Goal: Transaction & Acquisition: Book appointment/travel/reservation

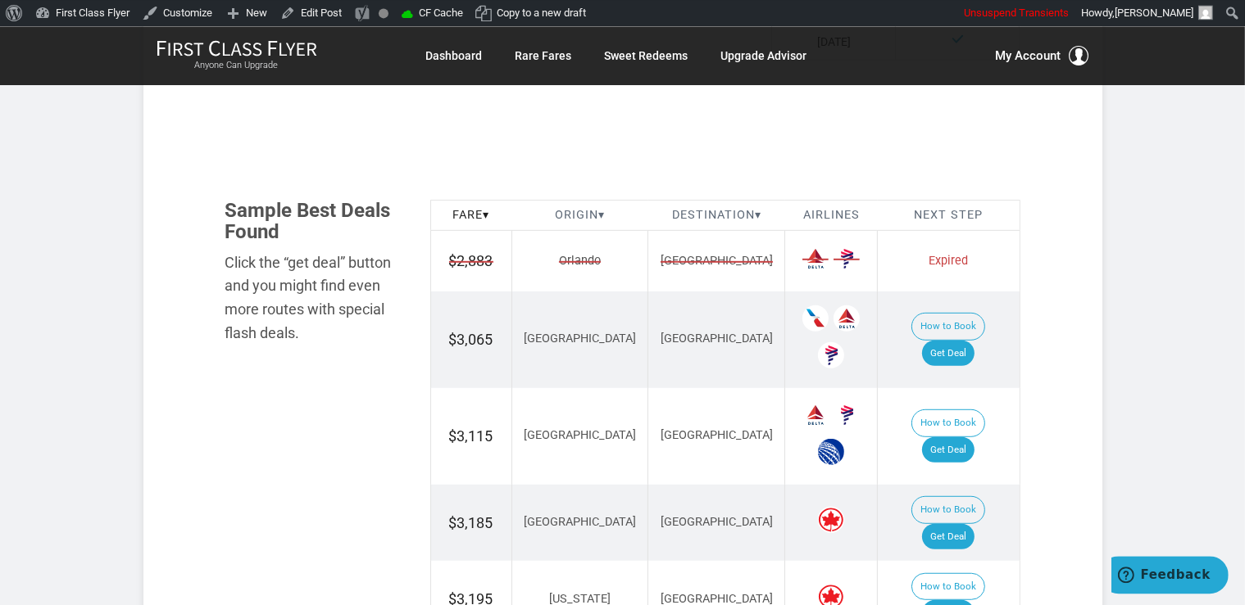
scroll to position [865, 0]
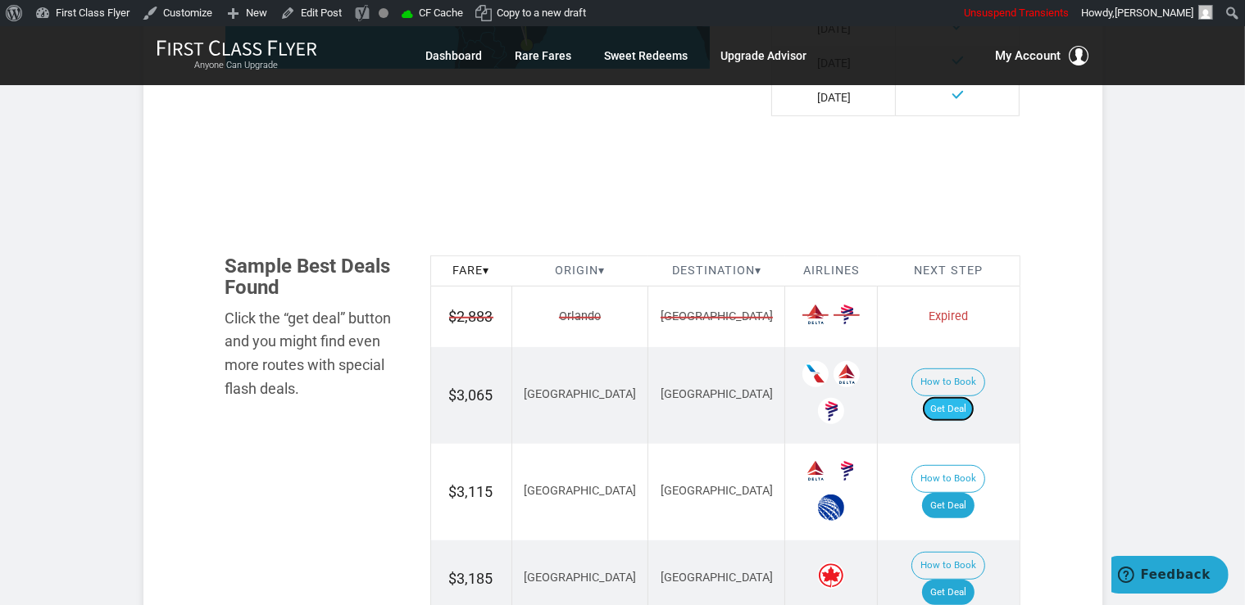
click at [974, 397] on link "Get Deal" at bounding box center [948, 410] width 52 height 26
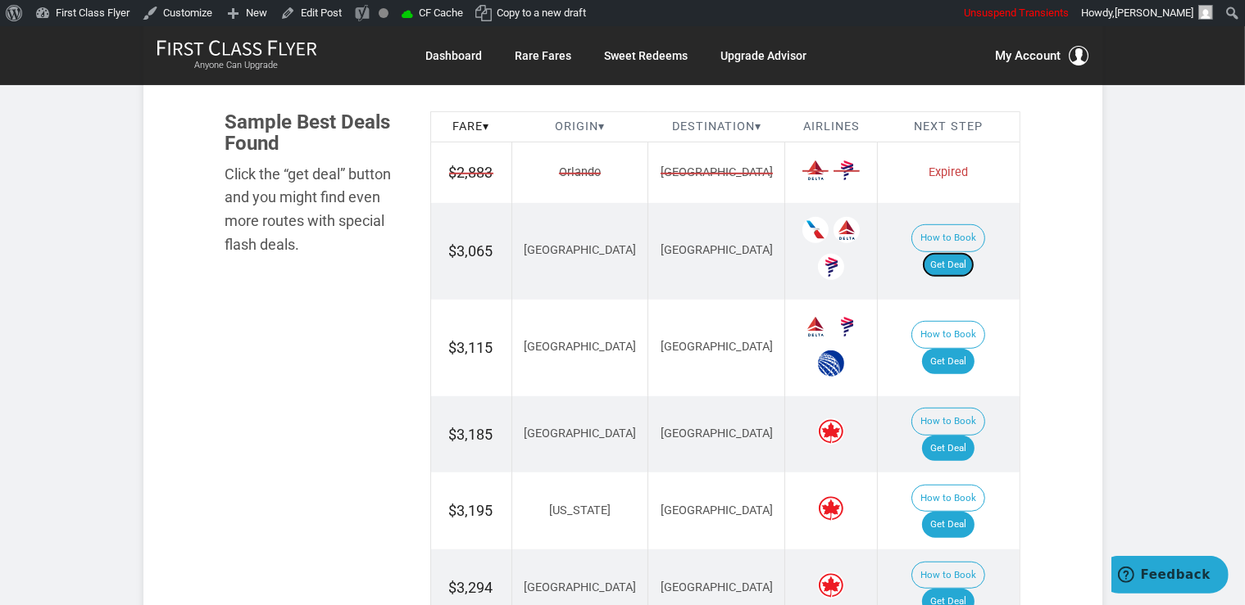
scroll to position [1211, 0]
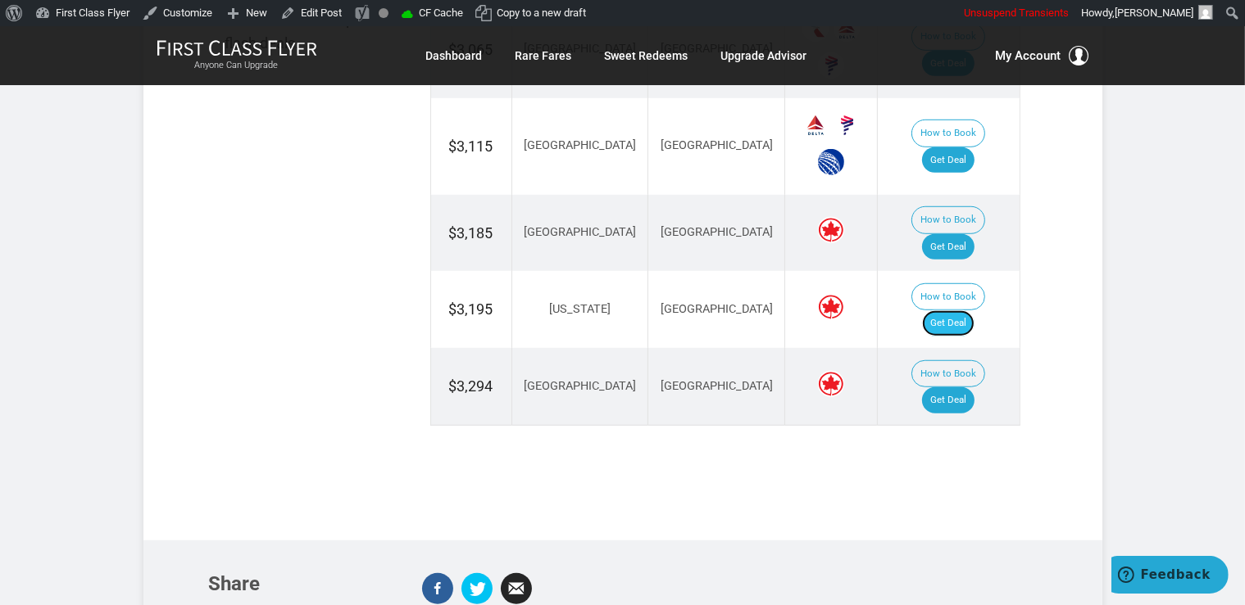
click at [970, 311] on link "Get Deal" at bounding box center [948, 324] width 52 height 26
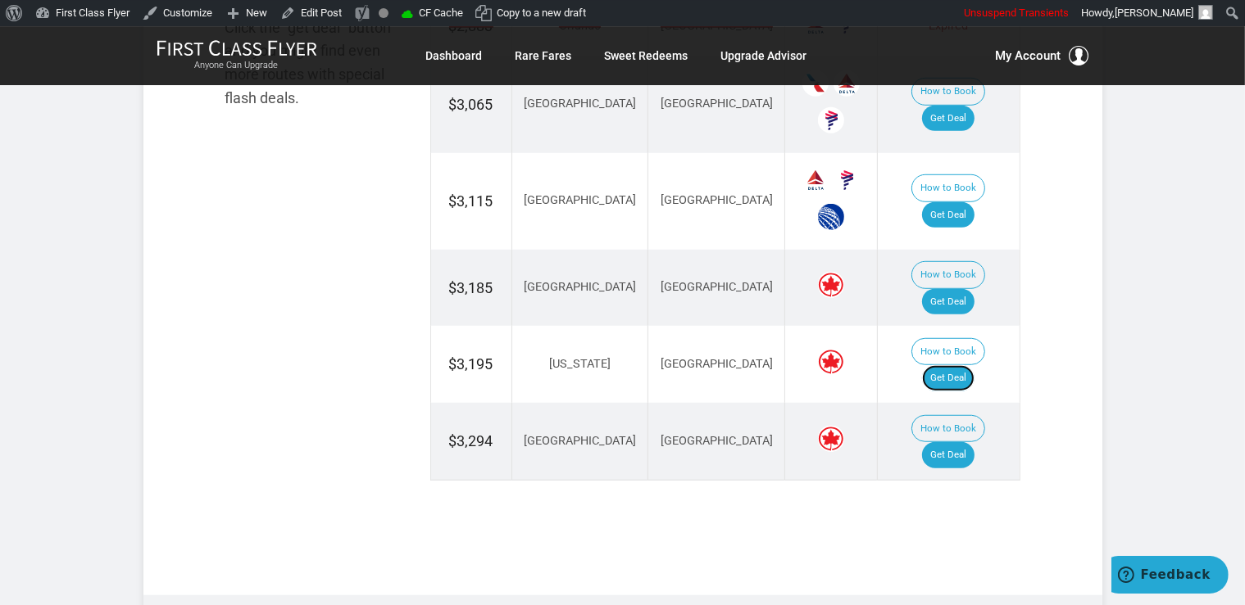
scroll to position [1124, 0]
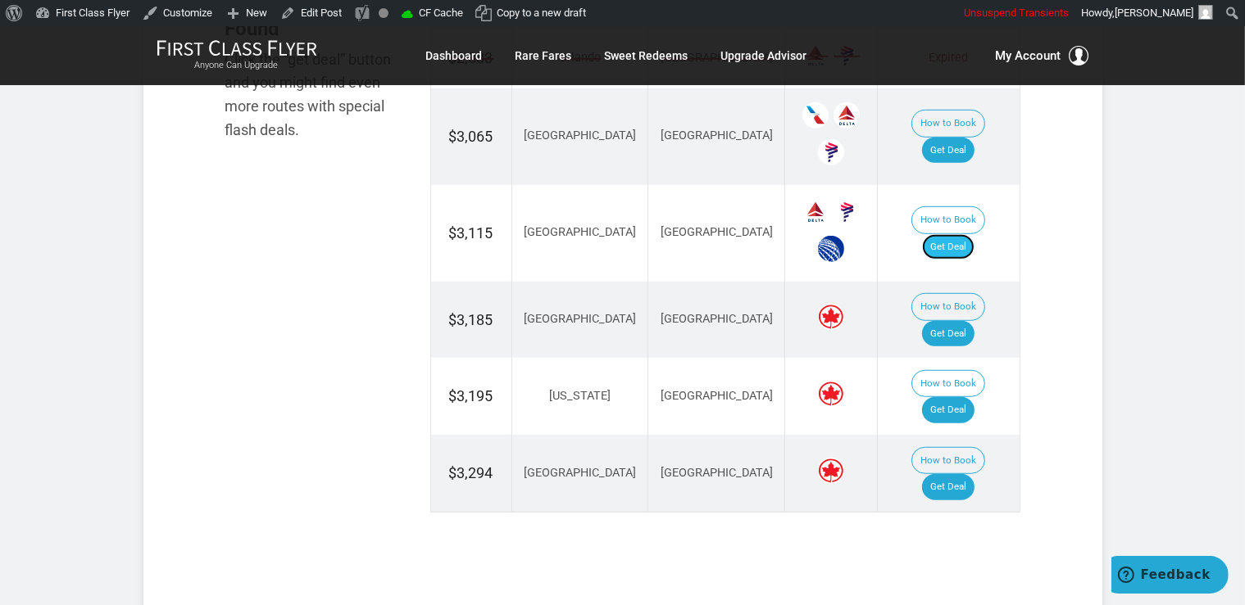
click at [952, 234] on link "Get Deal" at bounding box center [948, 247] width 52 height 26
click at [955, 321] on link "Get Deal" at bounding box center [948, 334] width 52 height 26
click at [960, 474] on link "Get Deal" at bounding box center [948, 487] width 52 height 26
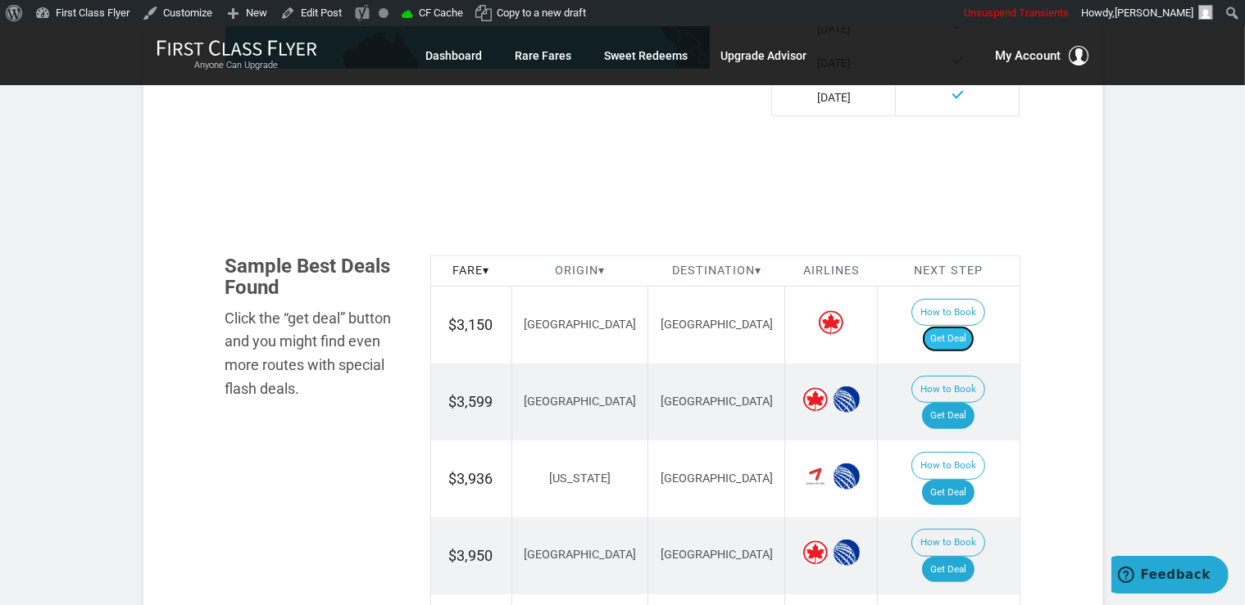
click at [969, 326] on link "Get Deal" at bounding box center [948, 339] width 52 height 26
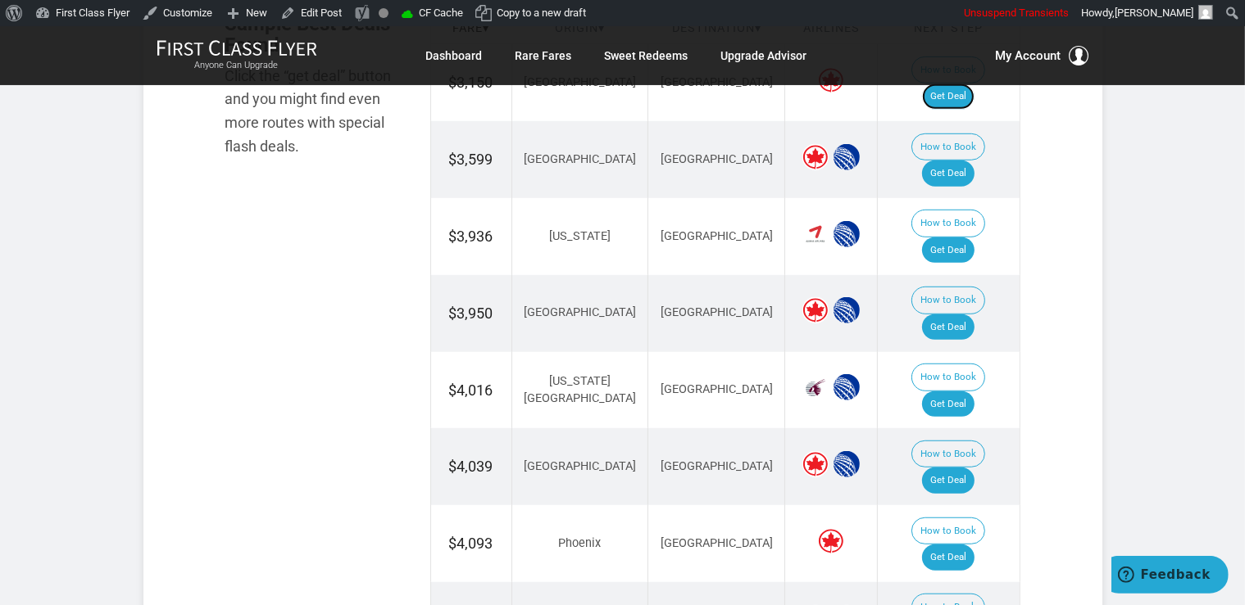
scroll to position [1124, 0]
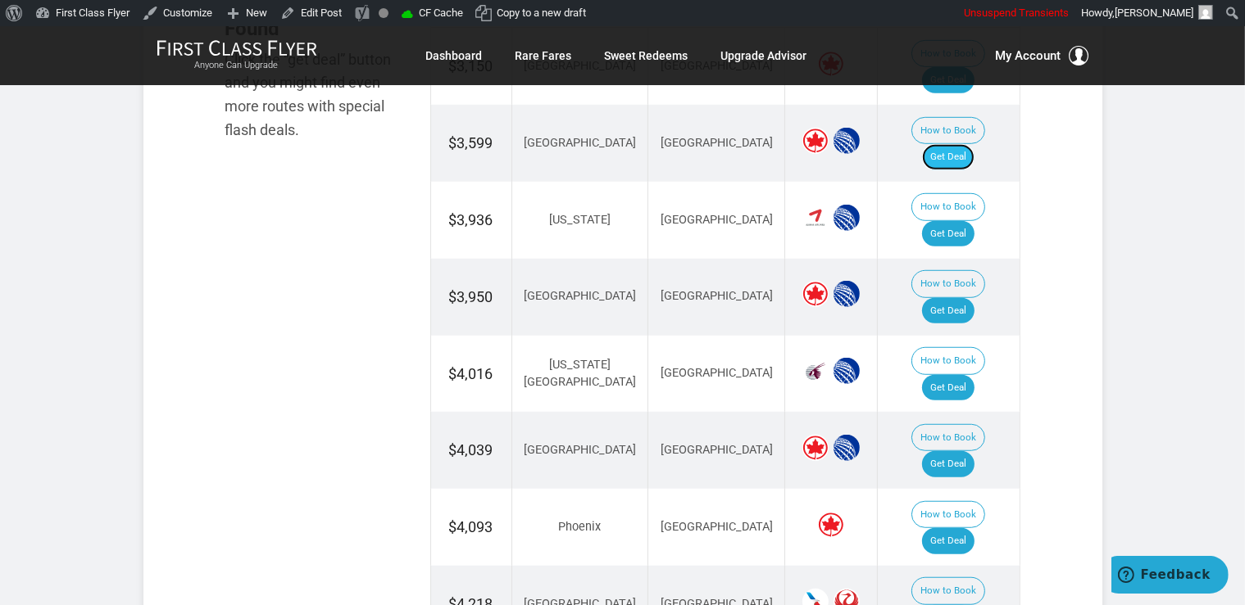
click at [954, 144] on link "Get Deal" at bounding box center [948, 157] width 52 height 26
click at [947, 451] on link "Get Deal" at bounding box center [948, 464] width 52 height 26
click at [964, 298] on link "Get Deal" at bounding box center [948, 311] width 52 height 26
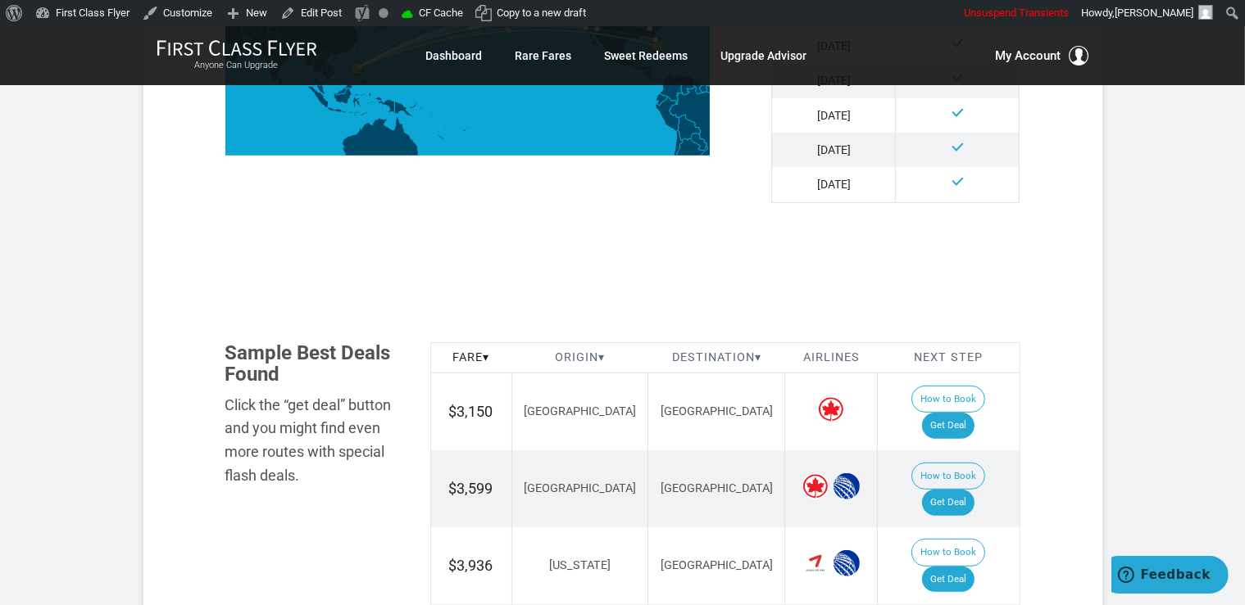
scroll to position [951, 0]
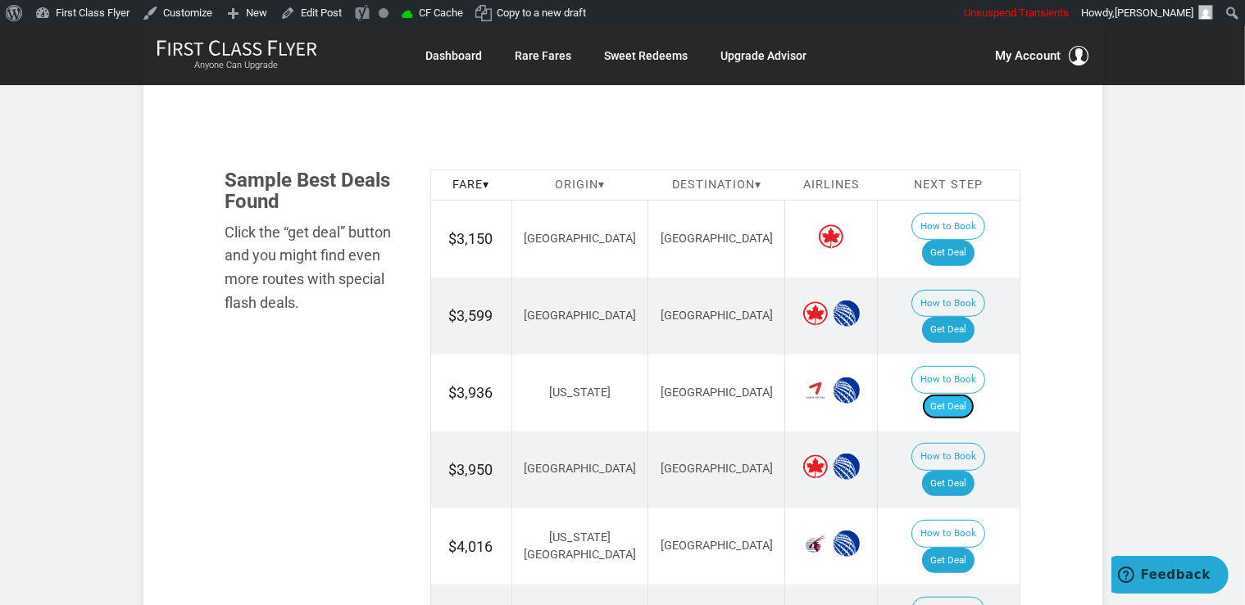
click at [972, 394] on link "Get Deal" at bounding box center [948, 407] width 52 height 26
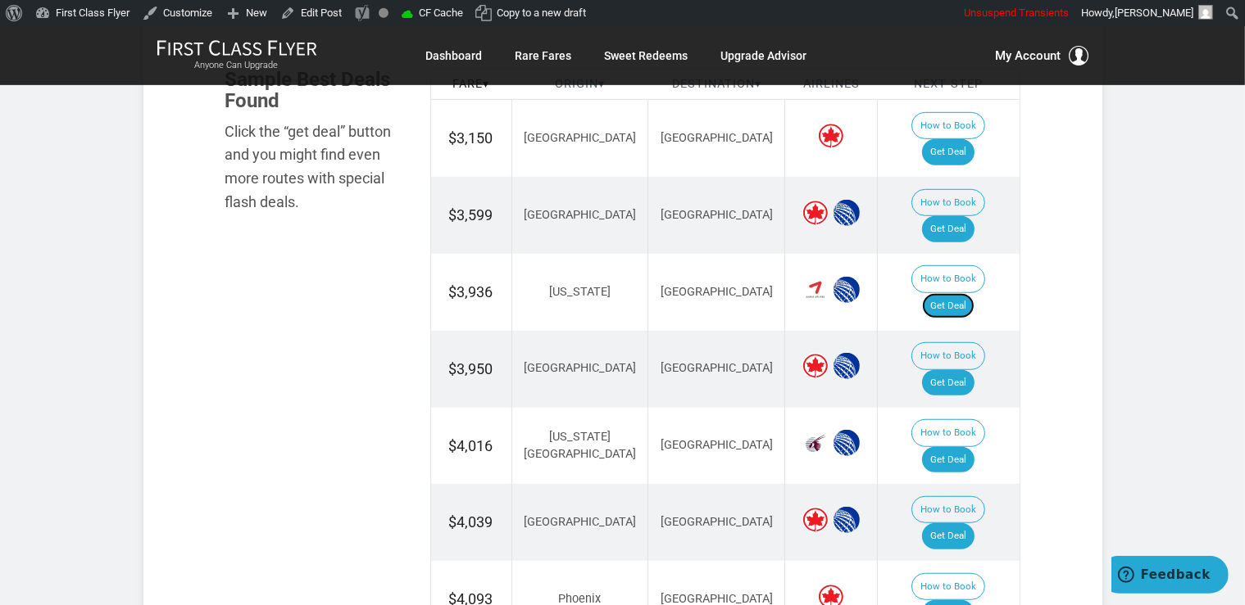
scroll to position [1124, 0]
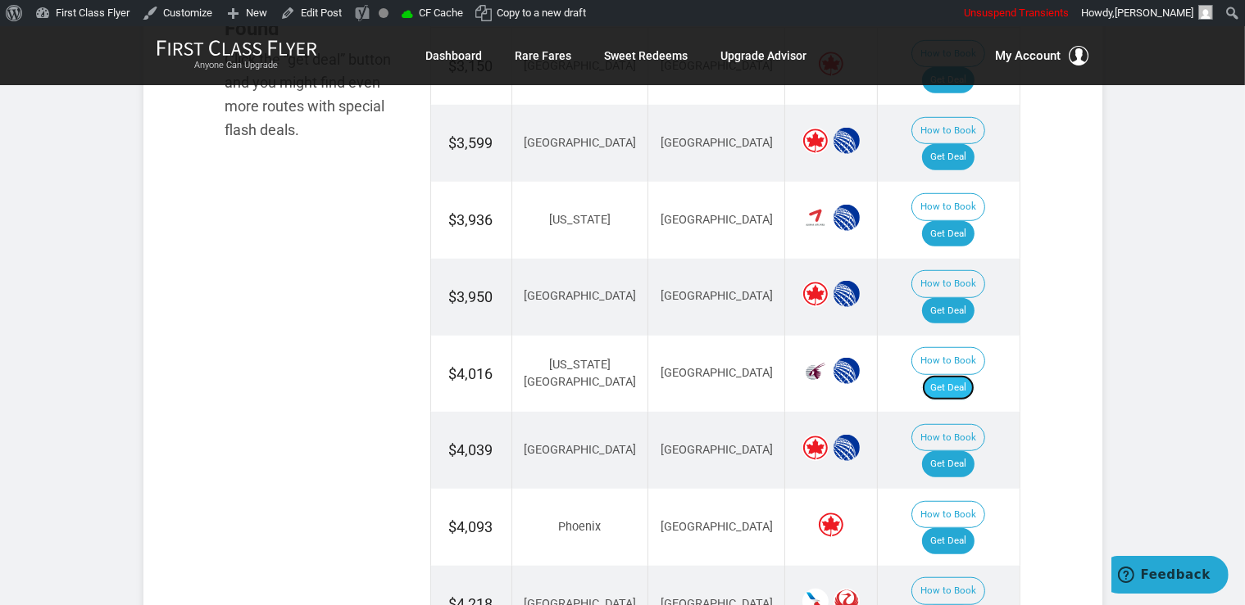
click at [963, 375] on link "Get Deal" at bounding box center [948, 388] width 52 height 26
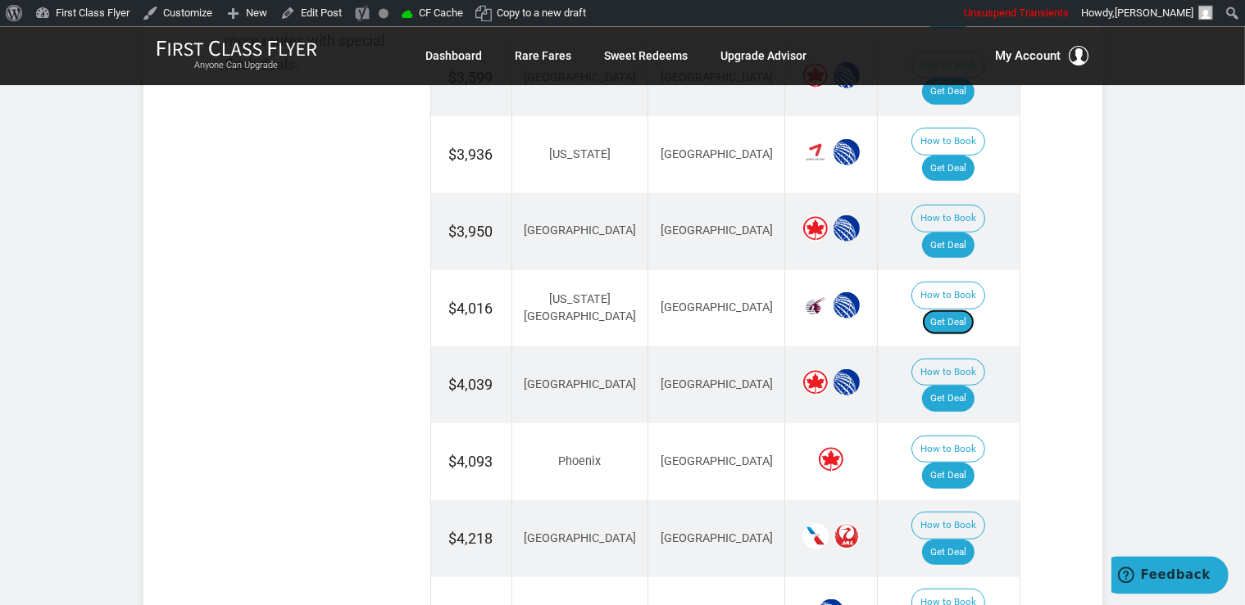
scroll to position [1298, 0]
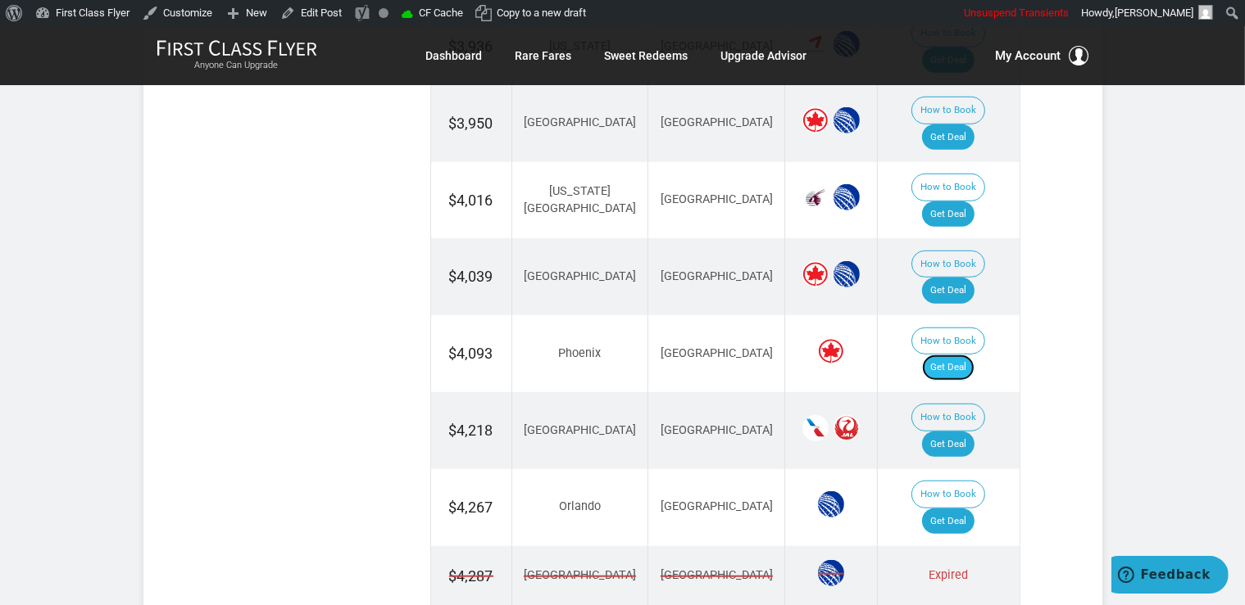
click at [949, 355] on link "Get Deal" at bounding box center [948, 368] width 52 height 26
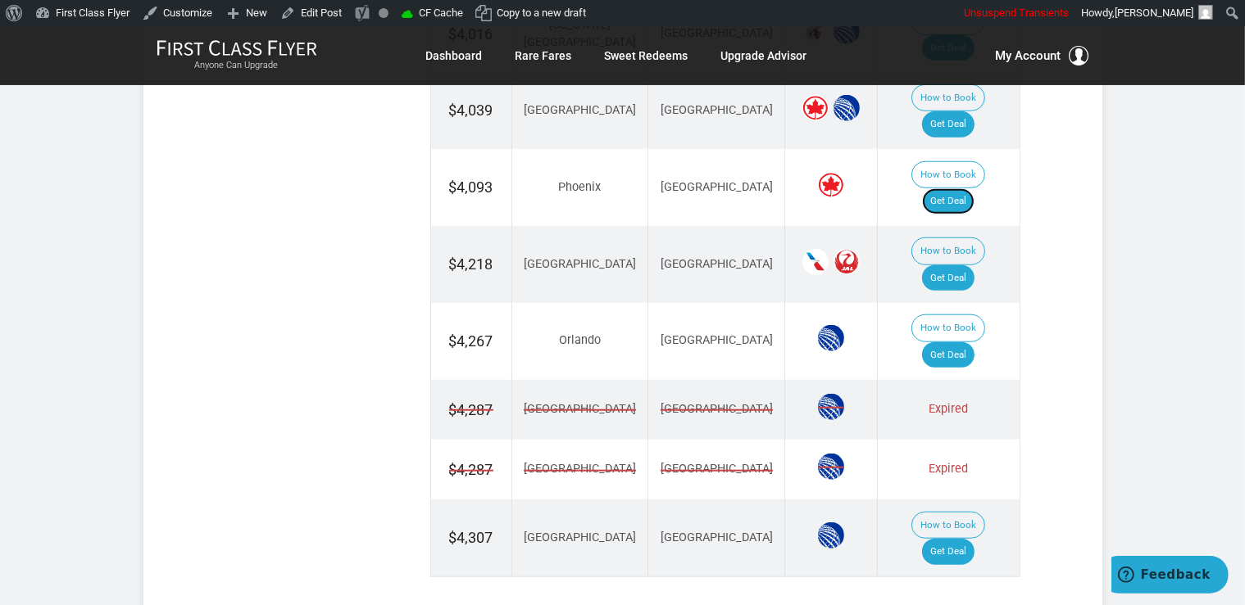
scroll to position [1471, 0]
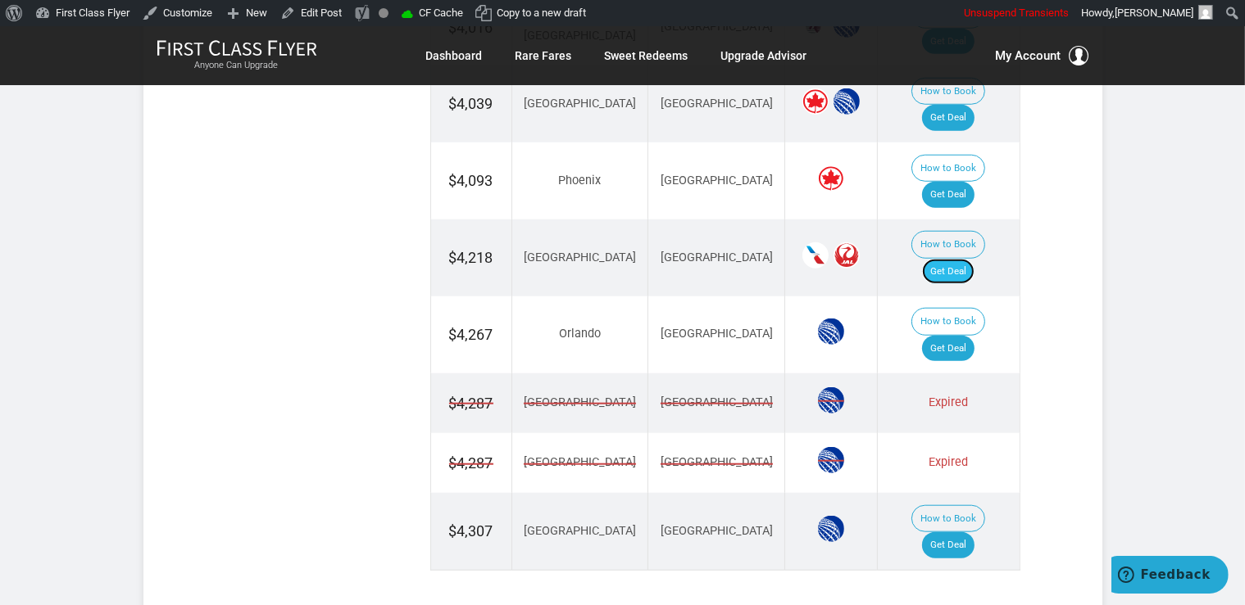
click at [968, 259] on link "Get Deal" at bounding box center [948, 272] width 52 height 26
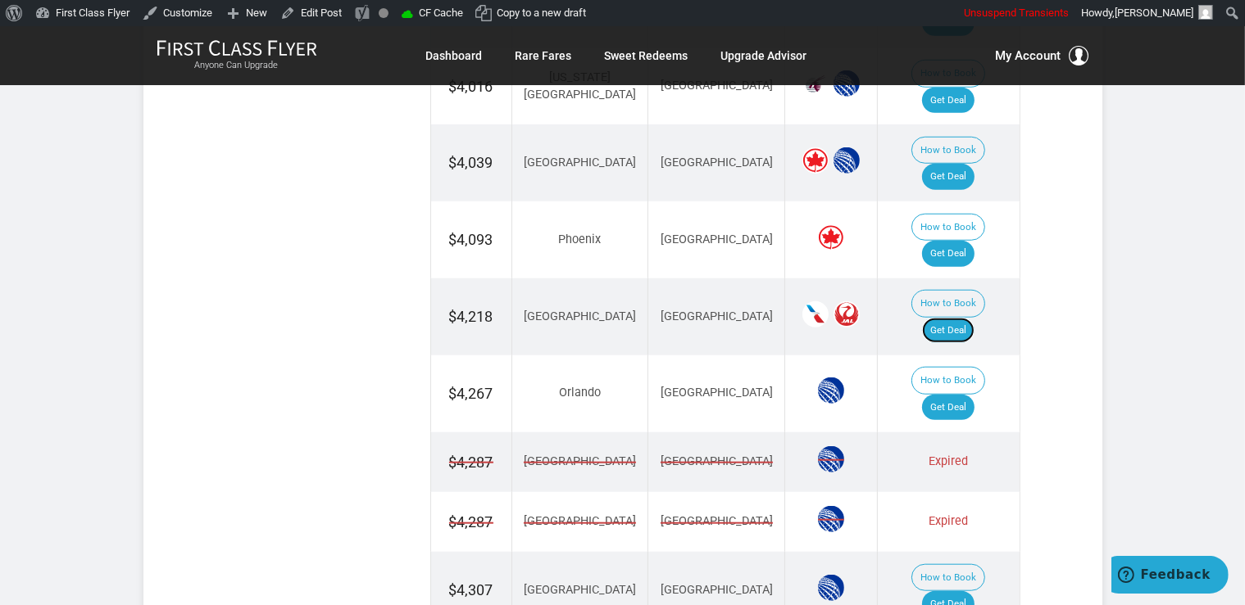
scroll to position [1384, 0]
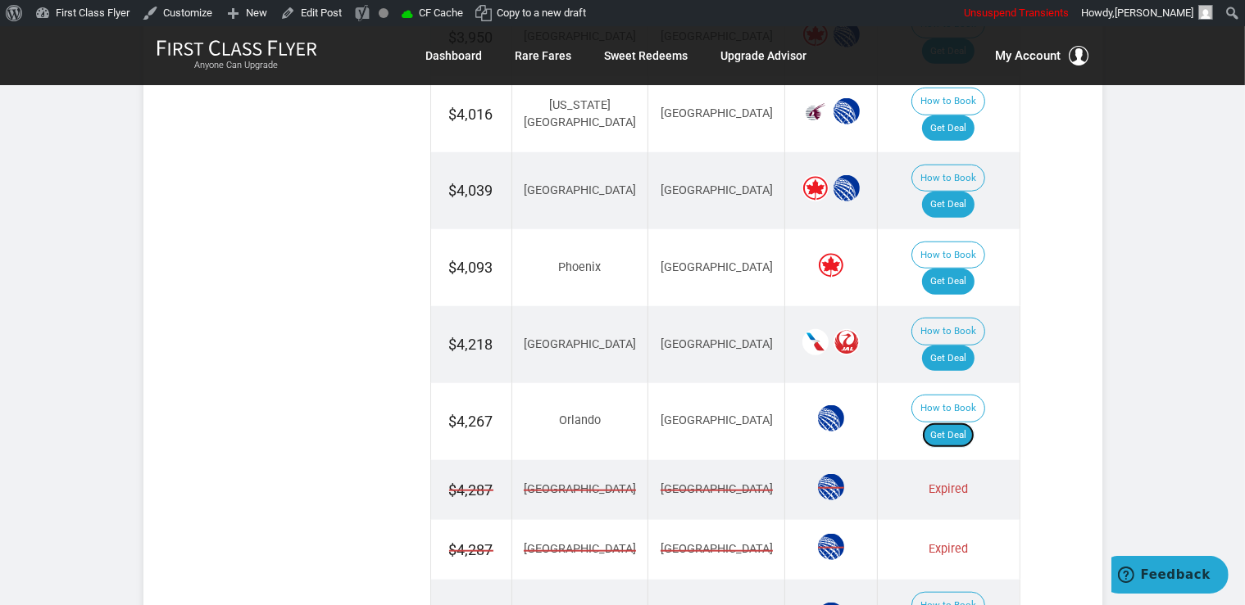
click at [972, 423] on link "Get Deal" at bounding box center [948, 436] width 52 height 26
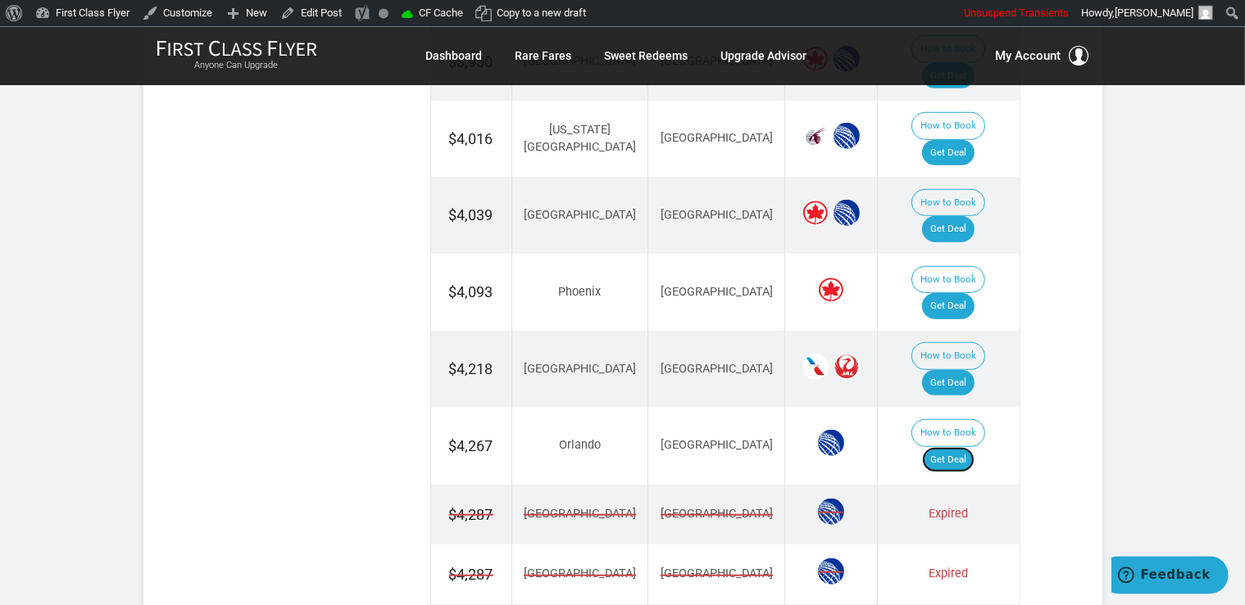
scroll to position [1404, 0]
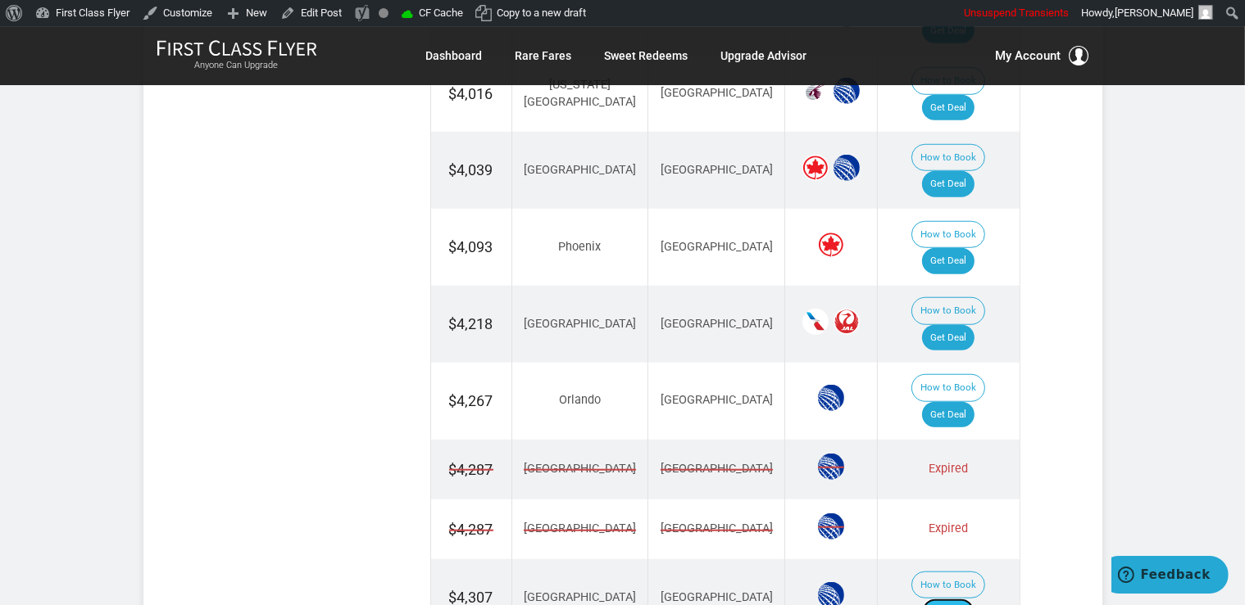
click at [974, 599] on link "Get Deal" at bounding box center [948, 612] width 52 height 26
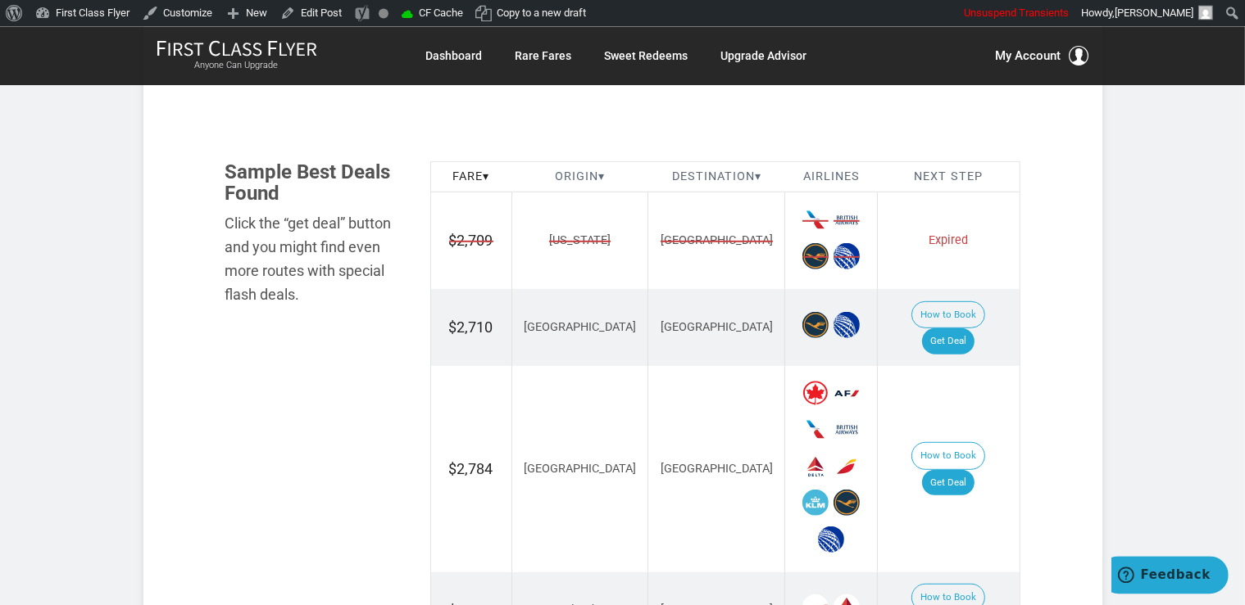
scroll to position [951, 0]
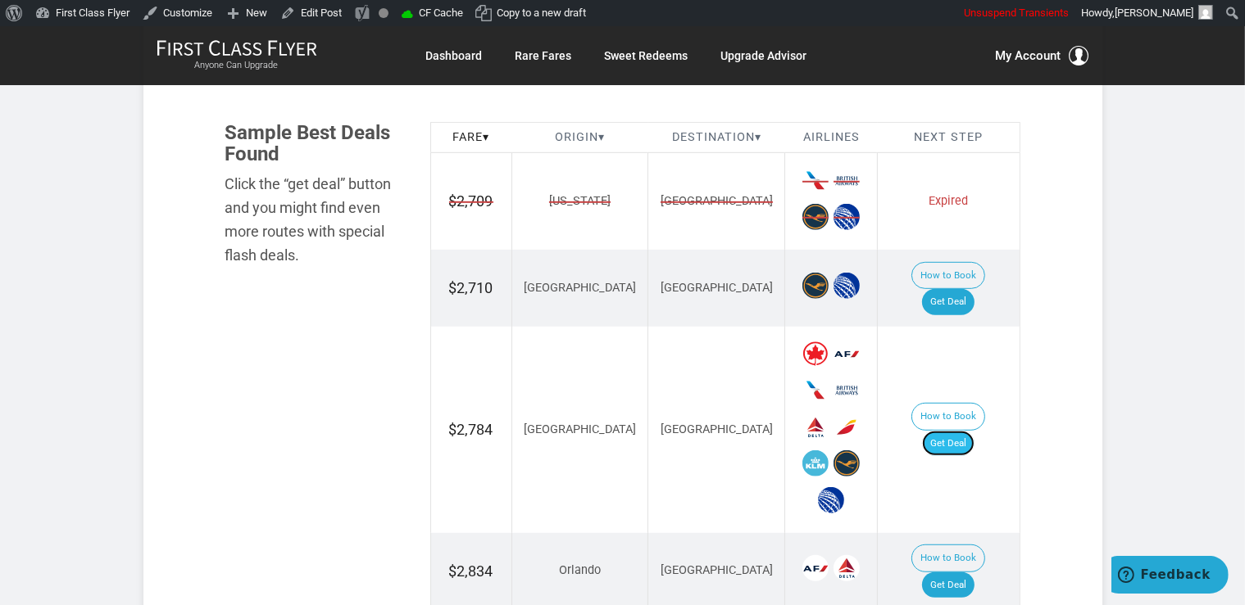
click at [968, 431] on link "Get Deal" at bounding box center [948, 444] width 52 height 26
click at [974, 289] on link "Get Deal" at bounding box center [948, 302] width 52 height 26
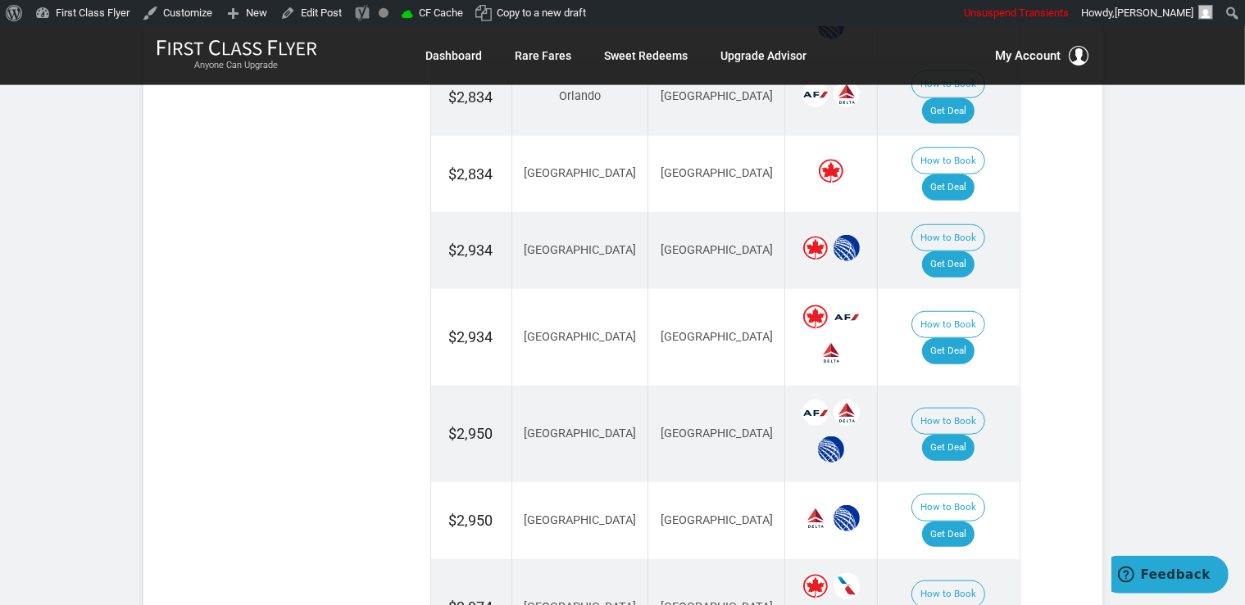
scroll to position [1471, 0]
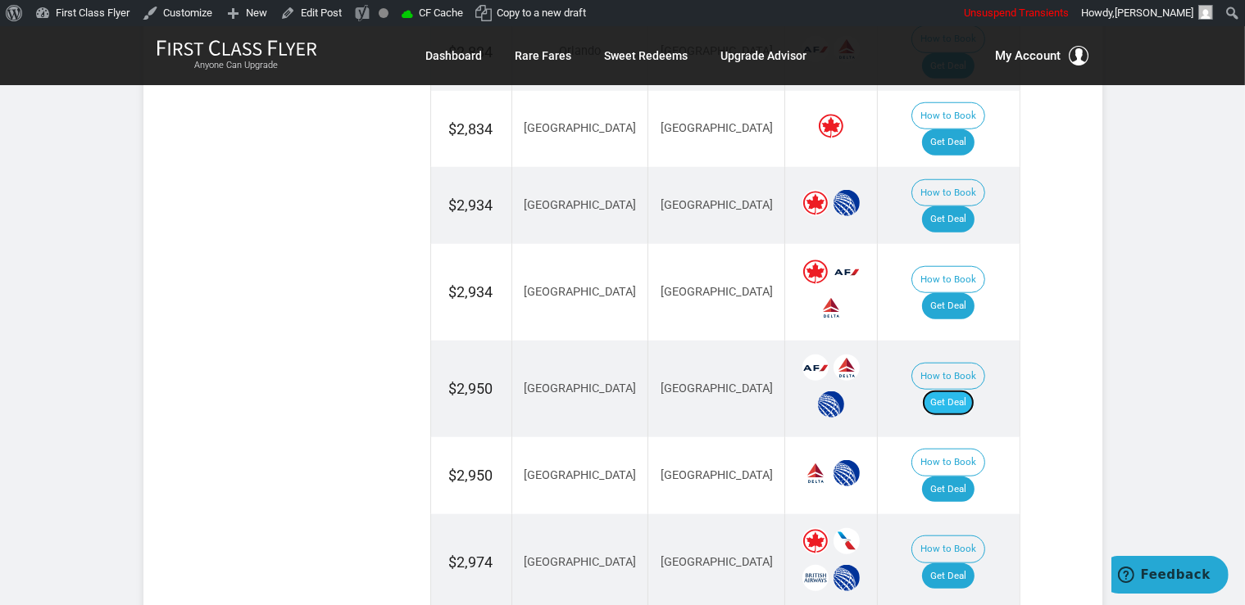
click at [953, 390] on link "Get Deal" at bounding box center [948, 403] width 52 height 26
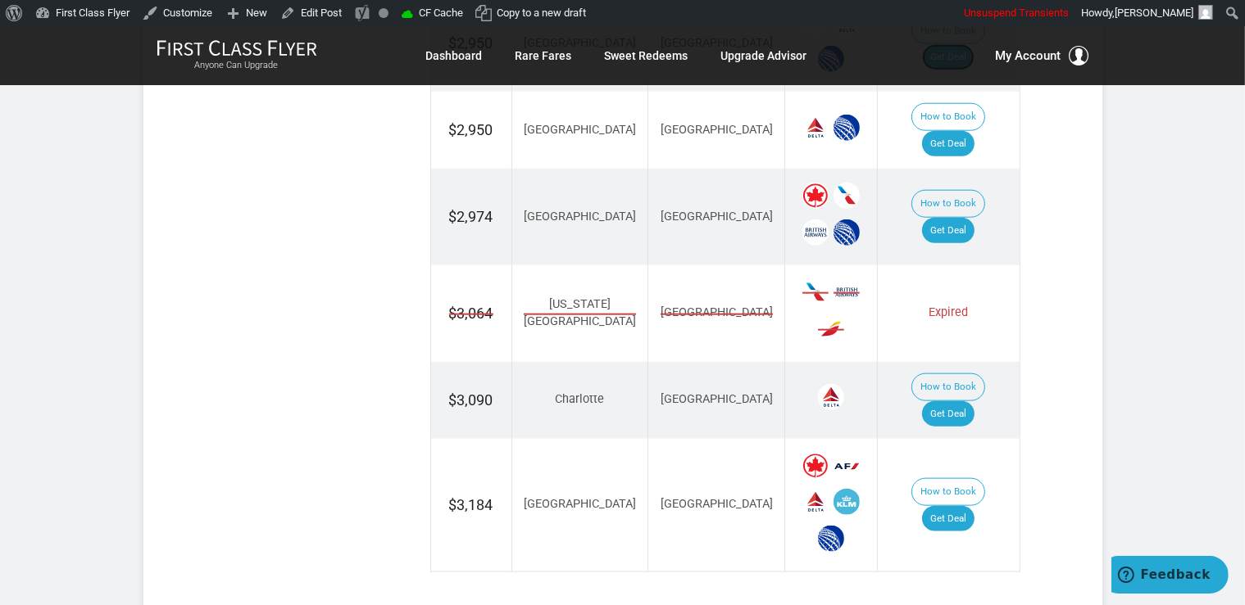
scroll to position [1384, 0]
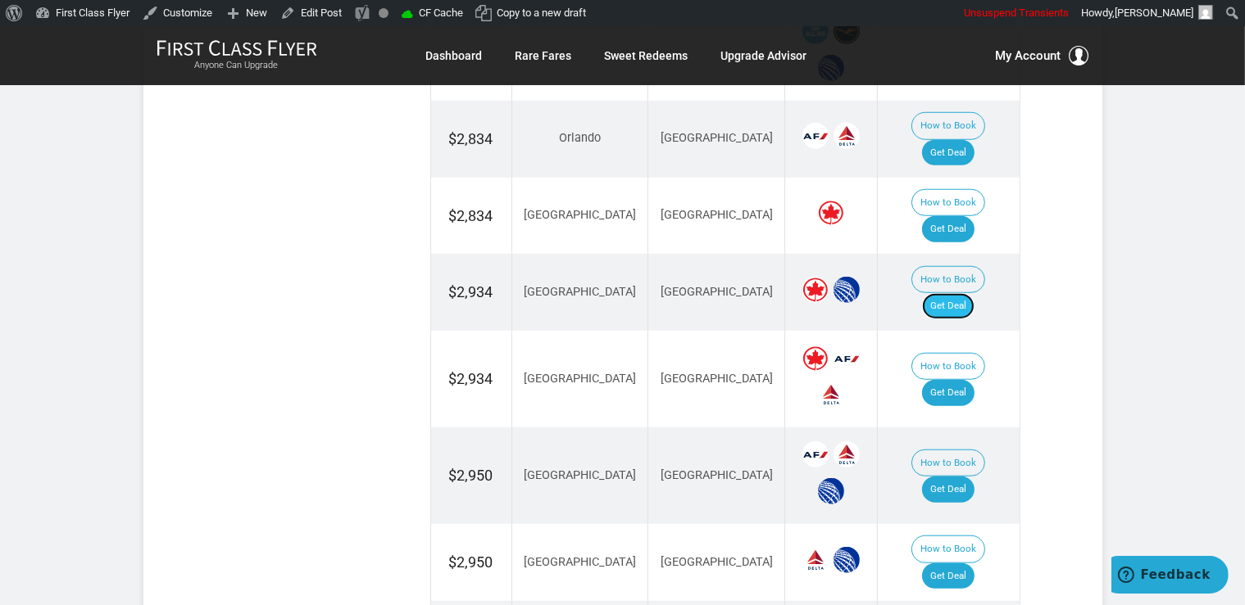
click at [955, 293] on link "Get Deal" at bounding box center [948, 306] width 52 height 26
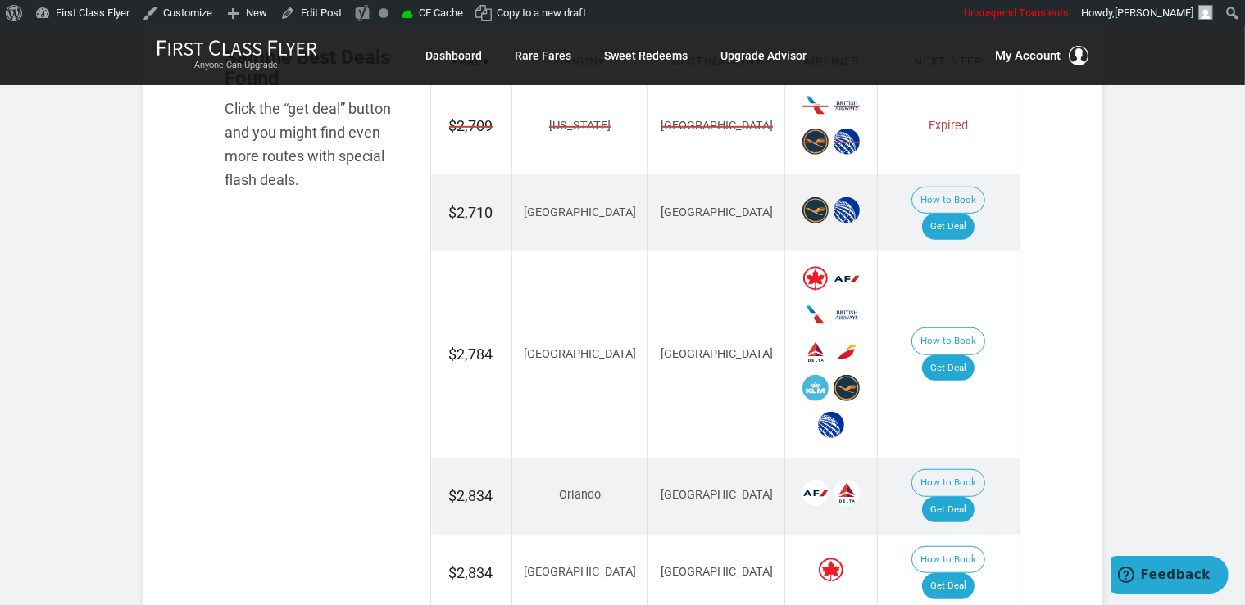
scroll to position [1086, 0]
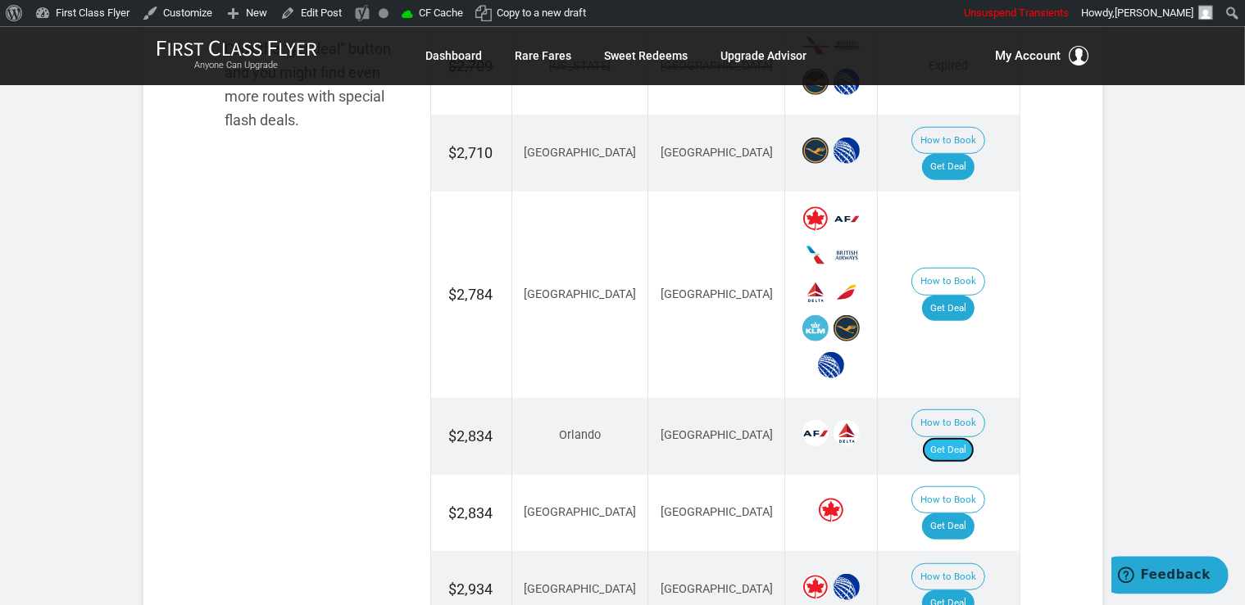
click at [955, 438] on link "Get Deal" at bounding box center [948, 451] width 52 height 26
drag, startPoint x: 964, startPoint y: 396, endPoint x: 859, endPoint y: 53, distance: 357.9
click at [963, 438] on link "Get Deal" at bounding box center [948, 451] width 52 height 26
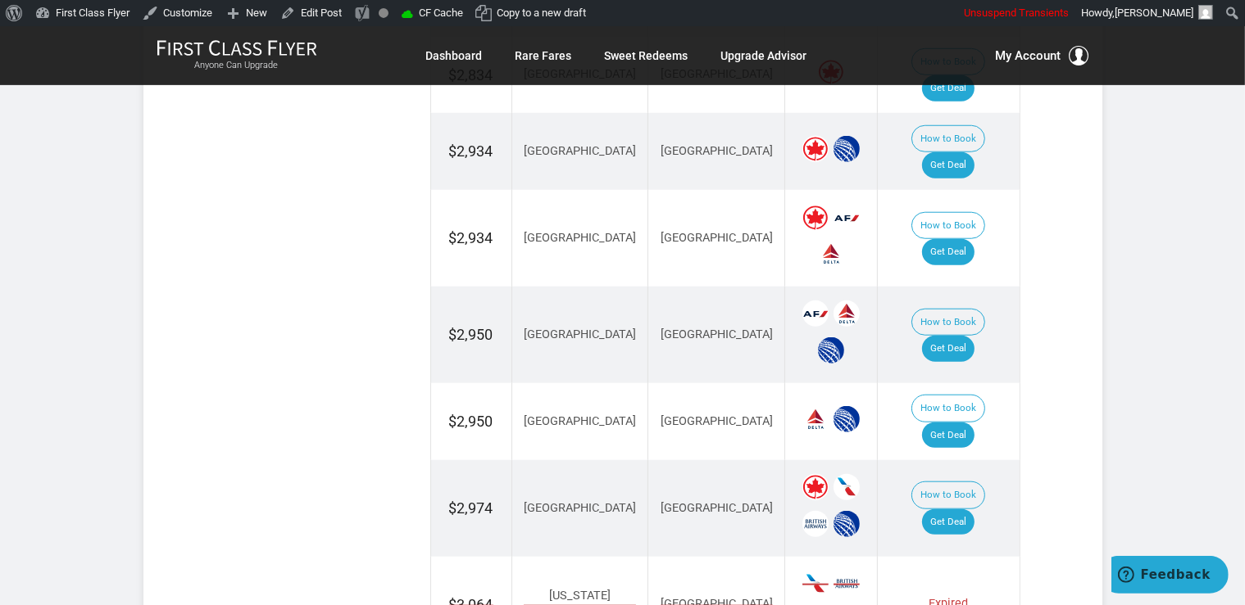
scroll to position [1606, 0]
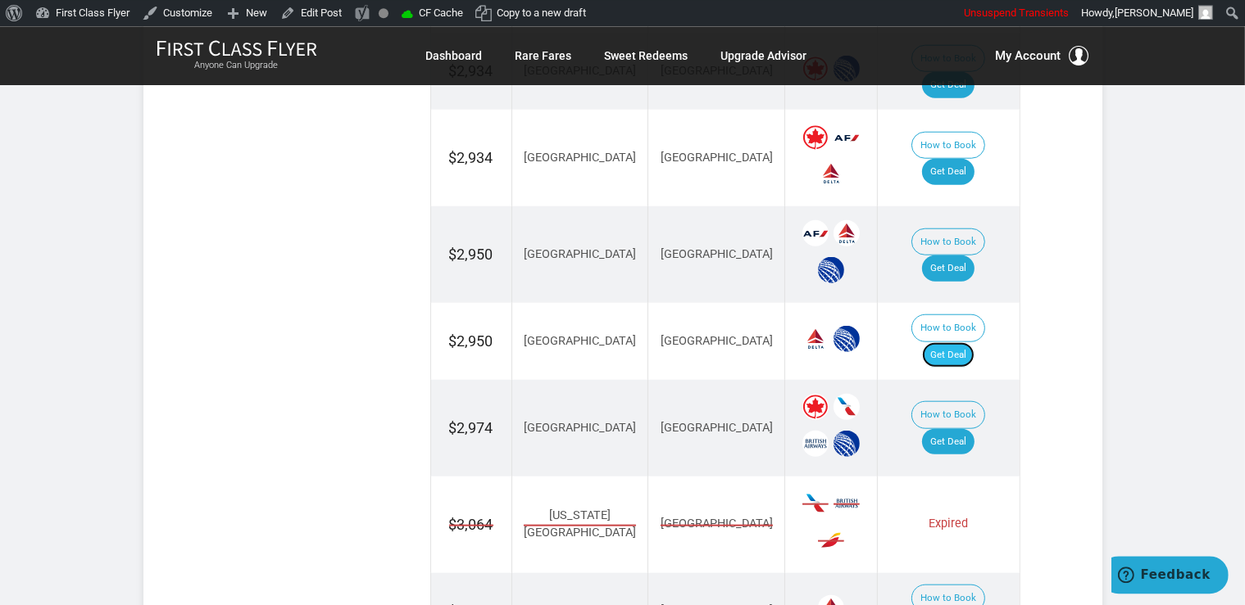
click at [966, 342] on link "Get Deal" at bounding box center [948, 355] width 52 height 26
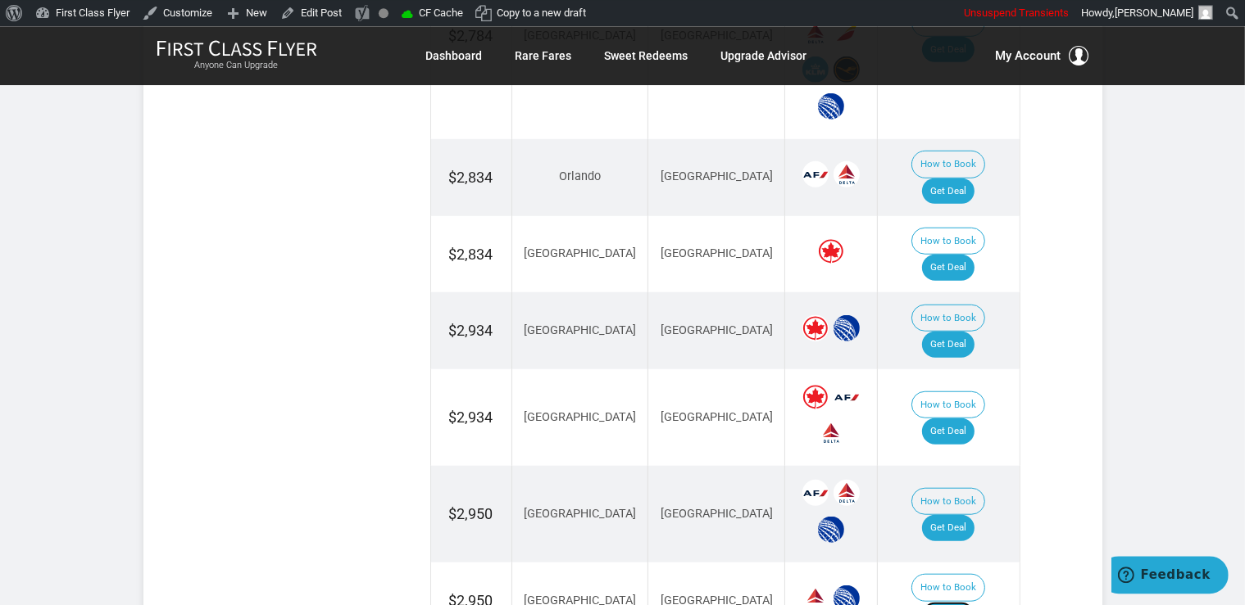
scroll to position [1259, 0]
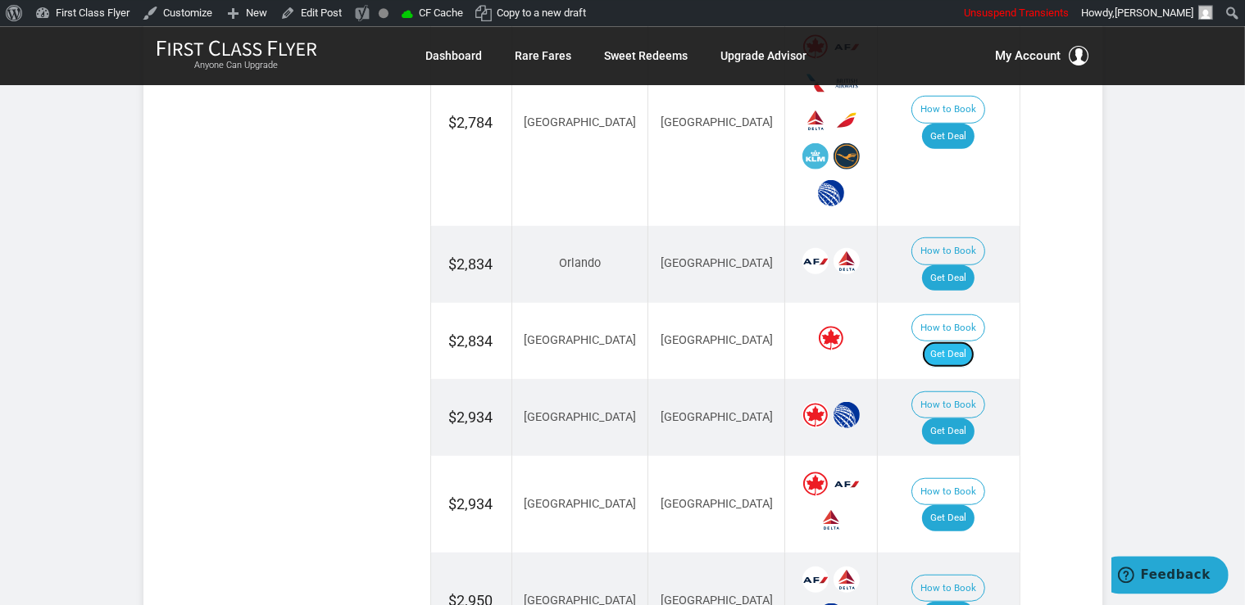
click at [960, 341] on link "Get Deal" at bounding box center [948, 354] width 52 height 26
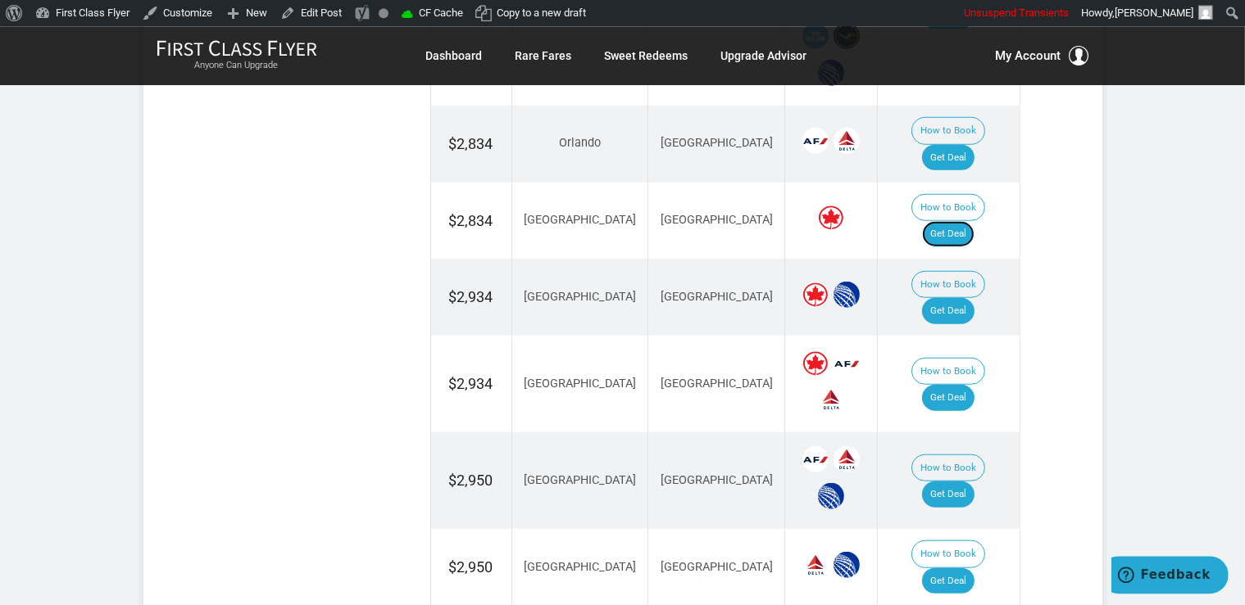
scroll to position [1432, 0]
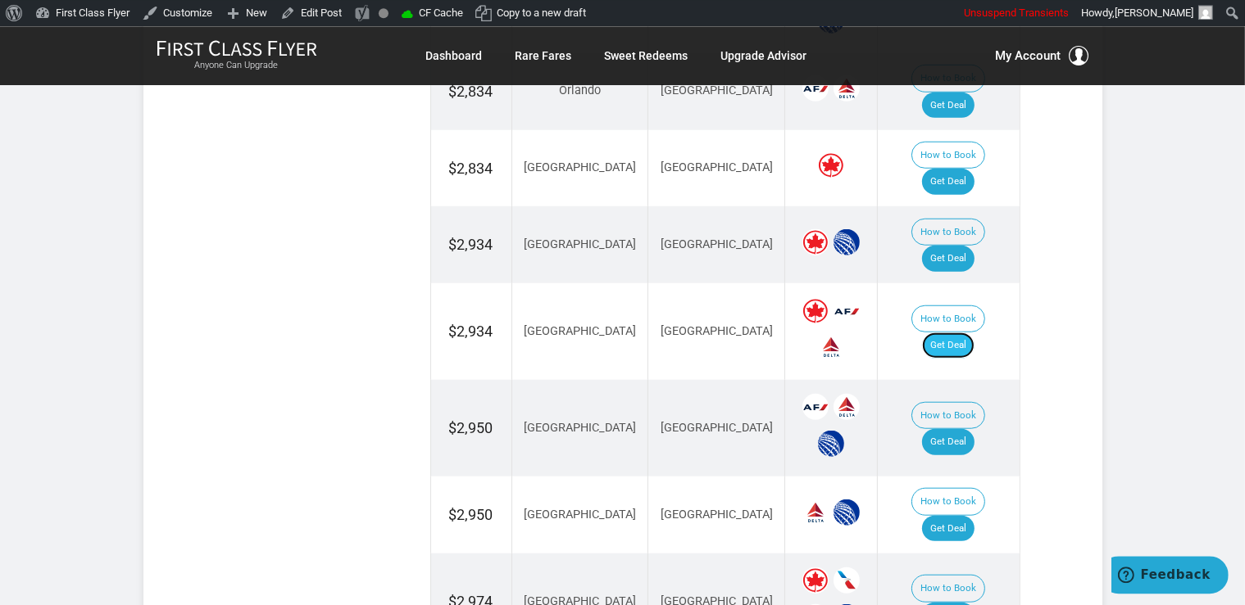
click at [966, 332] on link "Get Deal" at bounding box center [948, 345] width 52 height 26
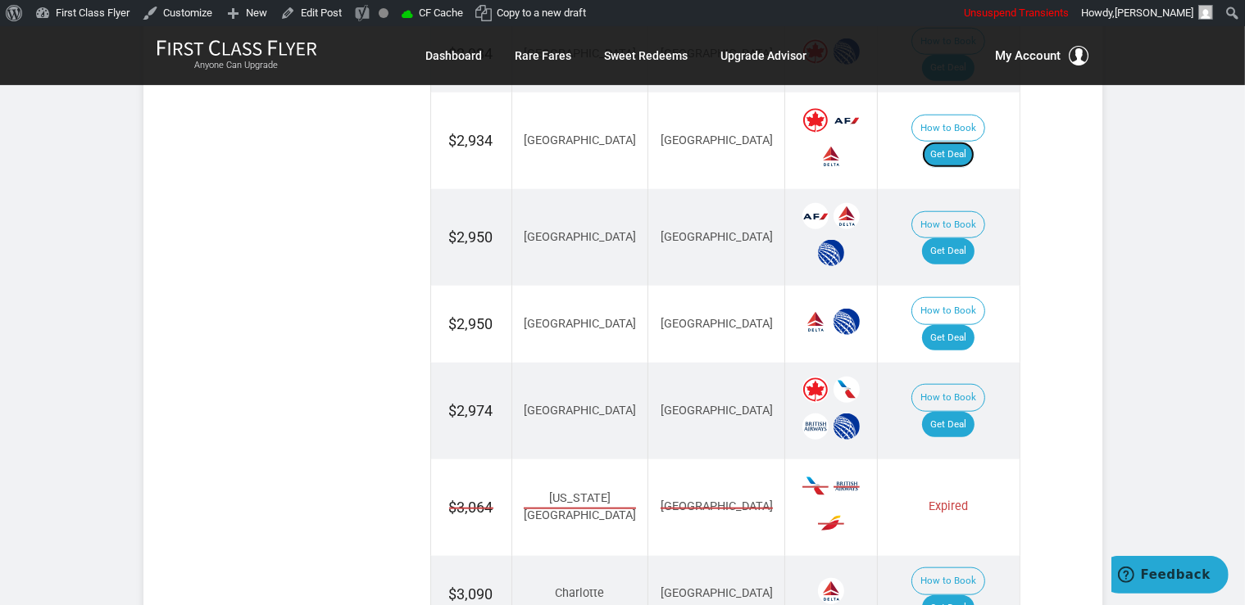
scroll to position [1779, 0]
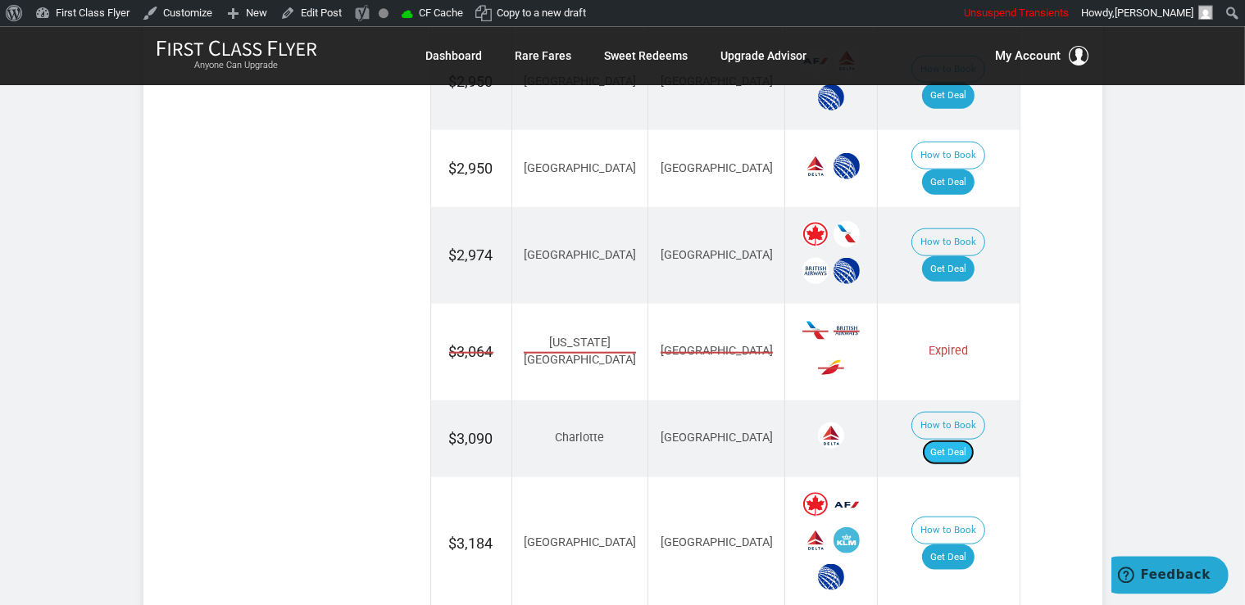
click at [973, 439] on link "Get Deal" at bounding box center [948, 452] width 52 height 26
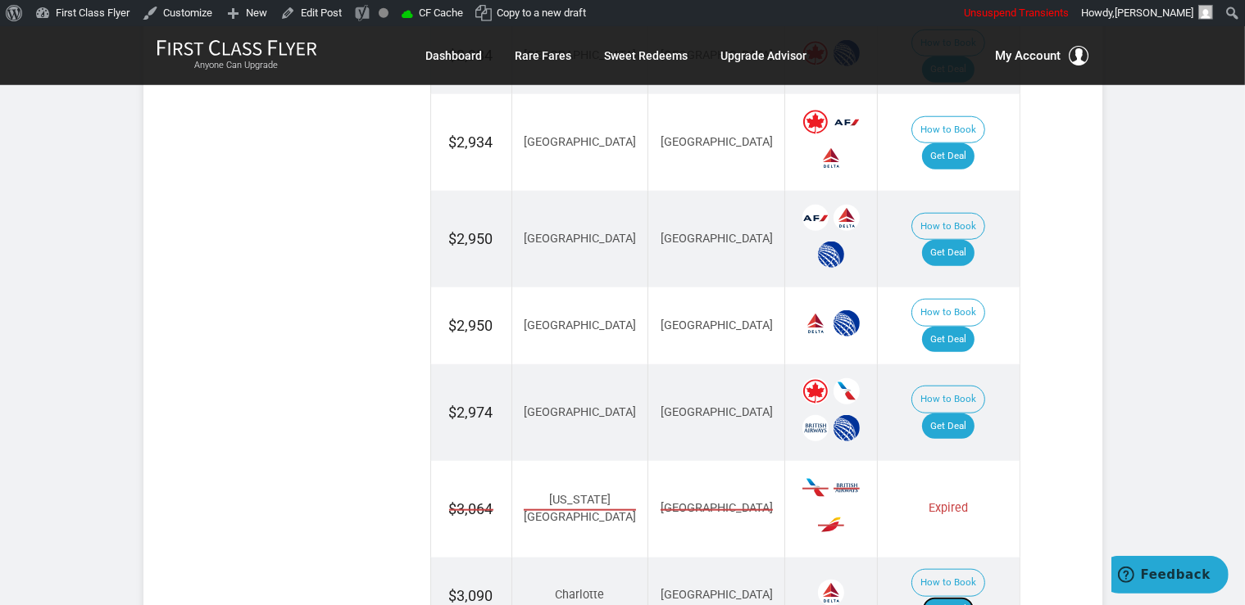
scroll to position [1606, 0]
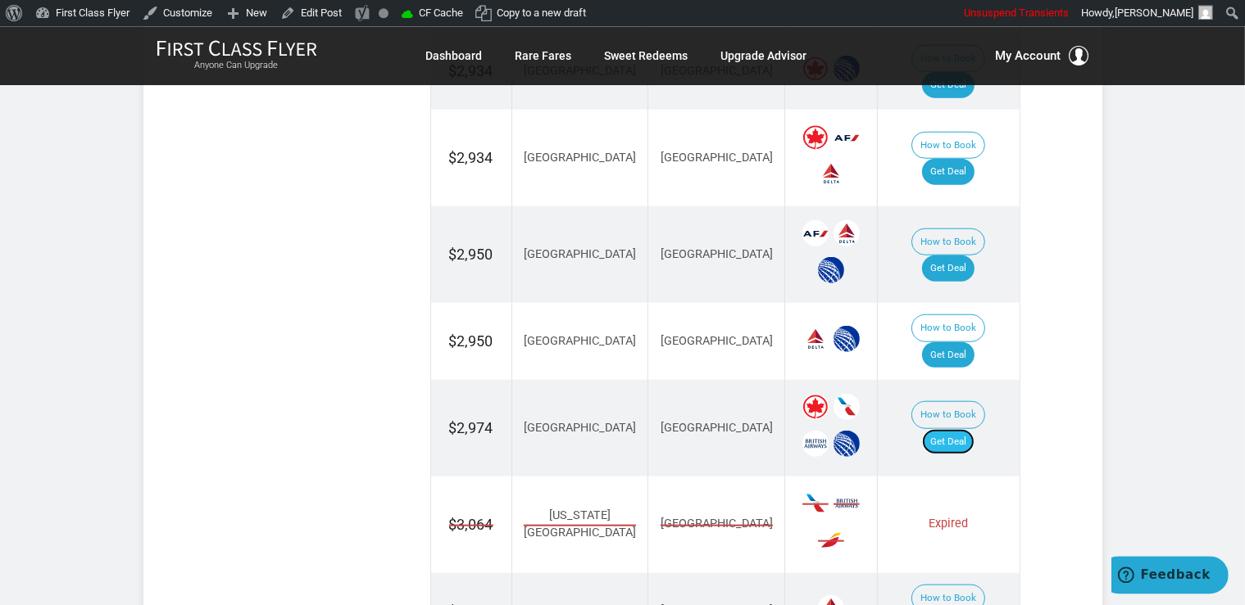
click at [961, 429] on link "Get Deal" at bounding box center [948, 442] width 52 height 26
click at [959, 429] on link "Get Deal" at bounding box center [948, 442] width 52 height 26
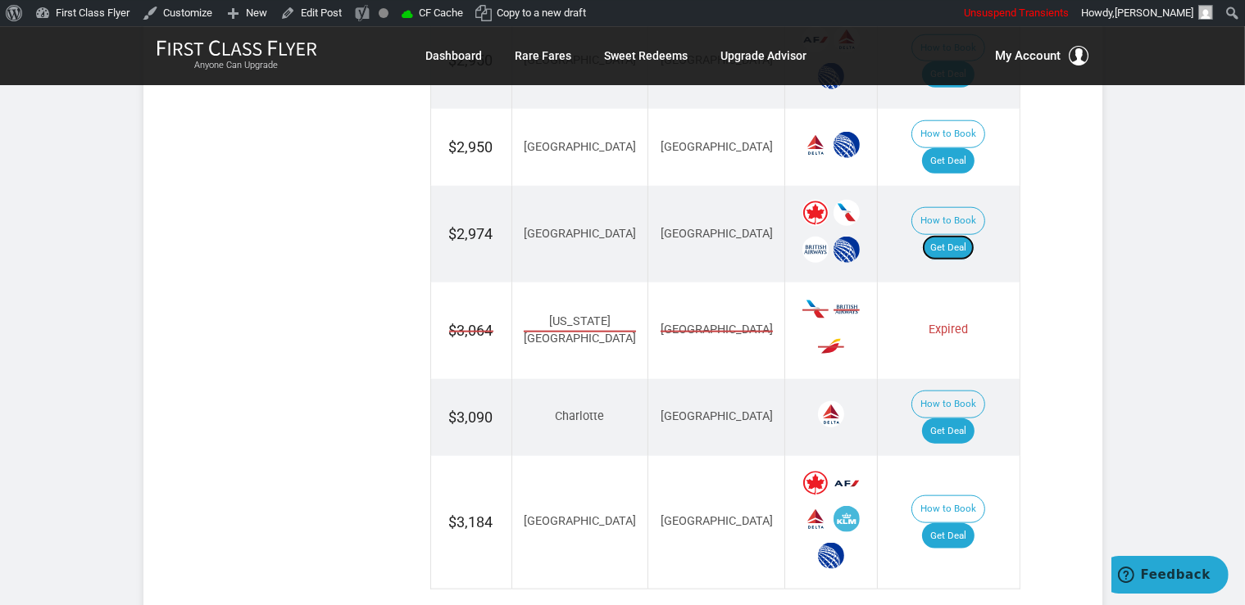
scroll to position [1952, 0]
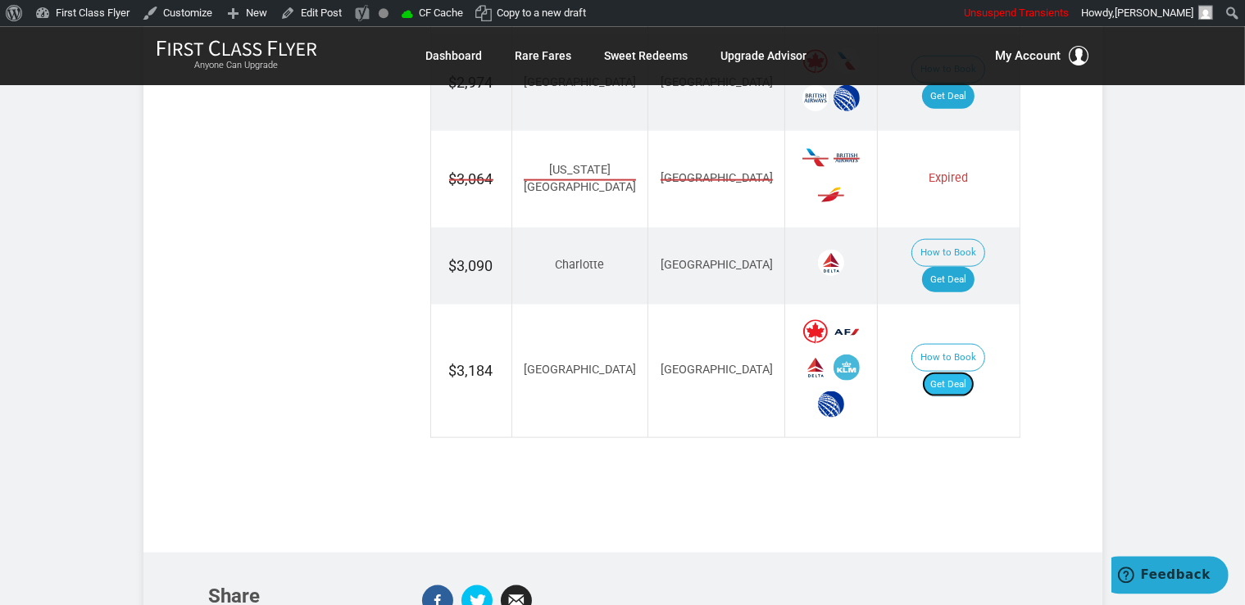
click at [958, 371] on link "Get Deal" at bounding box center [948, 384] width 52 height 26
